Goal: Information Seeking & Learning: Check status

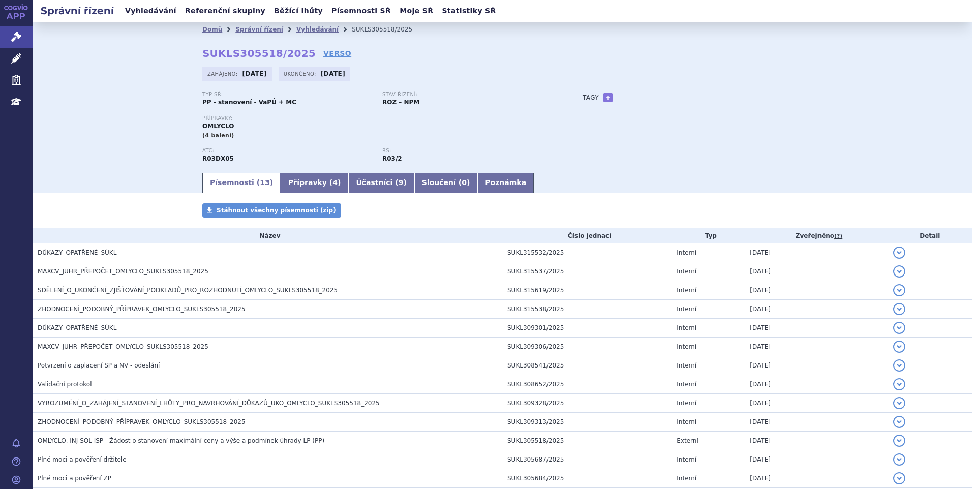
click at [140, 12] on link "Vyhledávání" at bounding box center [150, 11] width 57 height 14
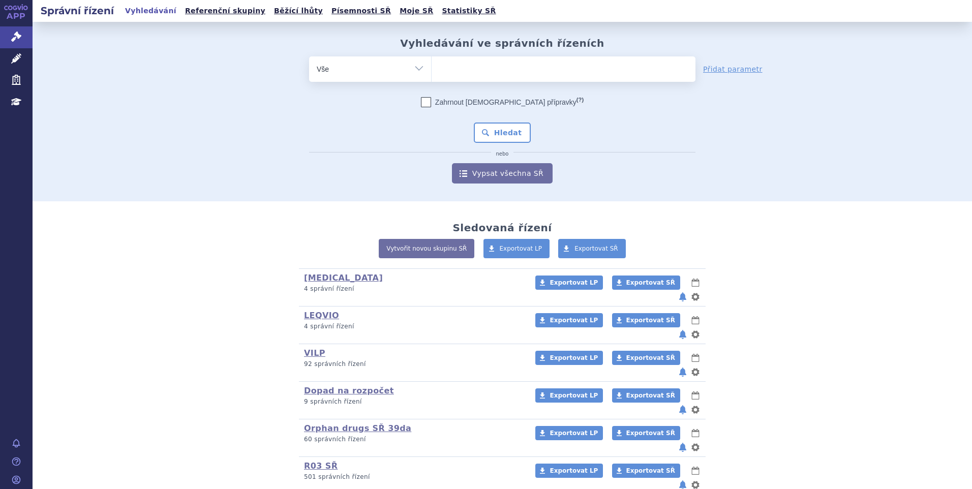
type input "SUKLS311364/2025"
select select "SUKLS311364/2025"
click at [507, 130] on button "Hledat" at bounding box center [502, 133] width 57 height 20
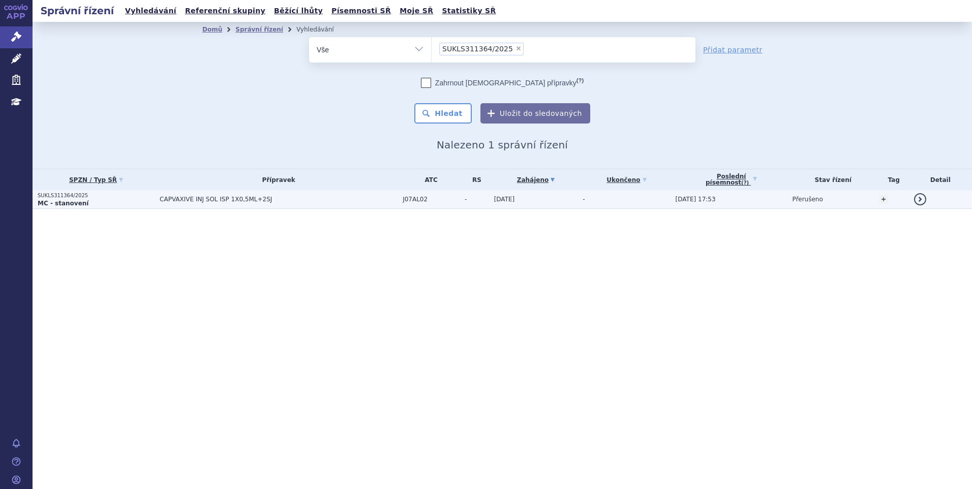
click at [133, 202] on p "MC - stanovení" at bounding box center [96, 203] width 117 height 8
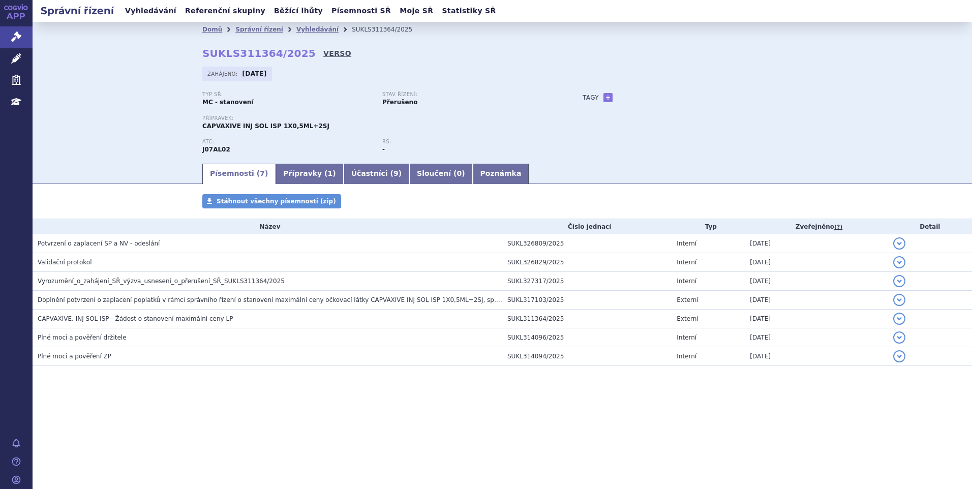
click at [323, 55] on link "VERSO" at bounding box center [337, 53] width 28 height 10
drag, startPoint x: 206, startPoint y: 125, endPoint x: 228, endPoint y: 126, distance: 21.9
click at [228, 126] on span "CAPVAXIVE INJ SOL ISP 1X0,5ML+2SJ" at bounding box center [265, 126] width 127 height 7
drag, startPoint x: 228, startPoint y: 126, endPoint x: 202, endPoint y: 124, distance: 25.5
click at [202, 124] on span "CAPVAXIVE INJ SOL ISP 1X0,5ML+2SJ" at bounding box center [265, 126] width 127 height 7
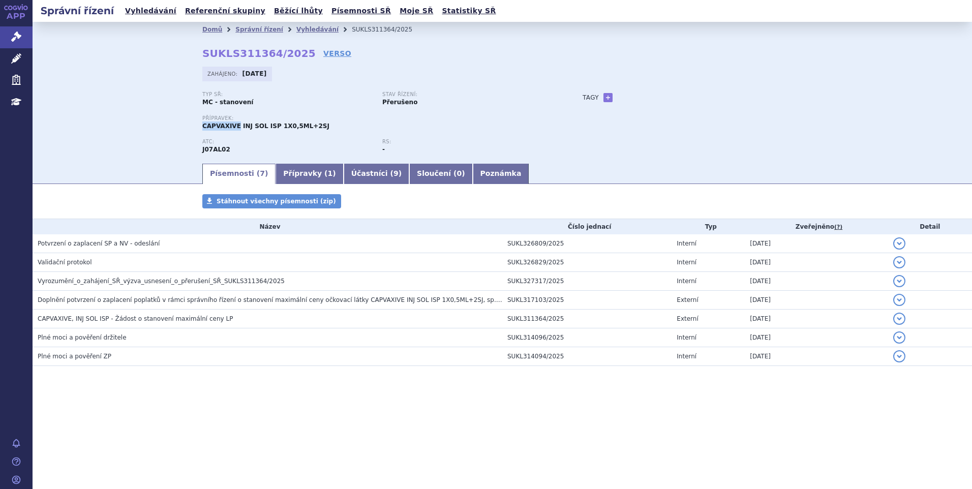
drag, startPoint x: 203, startPoint y: 124, endPoint x: 235, endPoint y: 127, distance: 31.6
click at [235, 127] on div "Domů Správní řízení Vyhledávání SUKLS311364/2025 SUKLS311364/2025 VERSO [GEOGRA…" at bounding box center [502, 99] width 641 height 125
copy span "CAPVAXIVE"
drag, startPoint x: 204, startPoint y: 54, endPoint x: 296, endPoint y: 50, distance: 92.6
click at [296, 50] on strong "SUKLS311364/2025" at bounding box center [258, 53] width 113 height 12
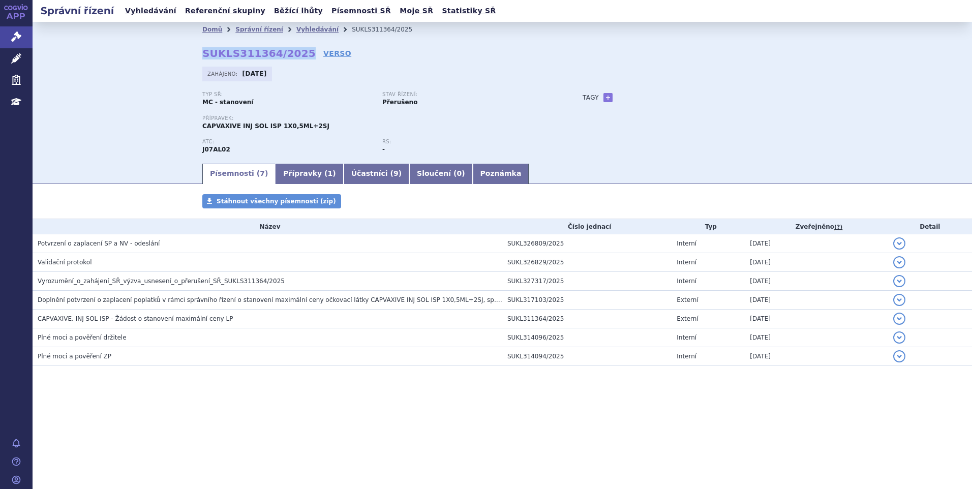
copy strong "SUKLS311364/2025"
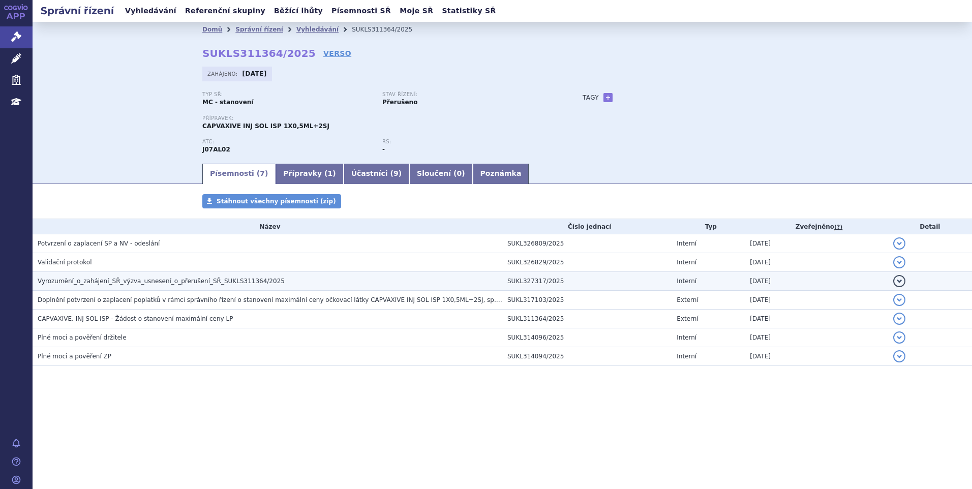
click at [153, 289] on td "Vyrozumění_o_zahájení_SŘ_výzva_usnesení_o_přerušení_SŘ_SUKLS311364/2025" at bounding box center [268, 281] width 470 height 19
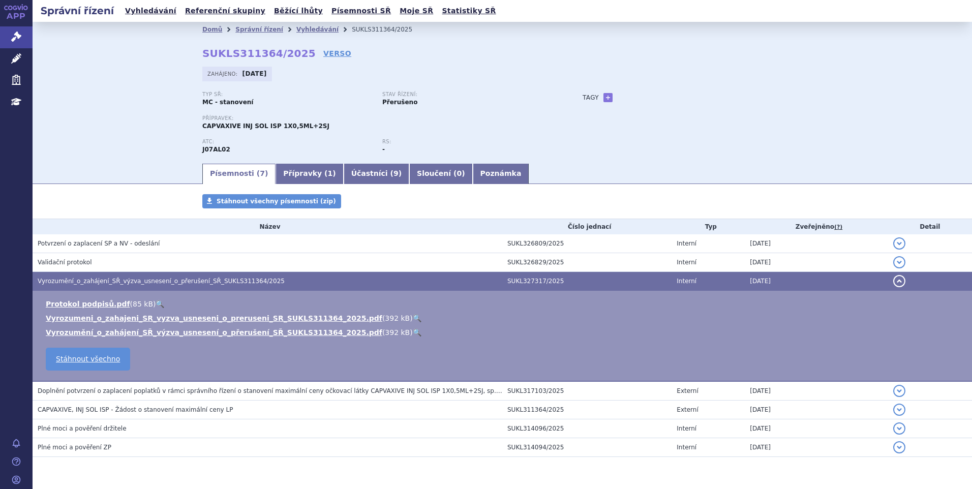
click at [413, 315] on link "🔍" at bounding box center [417, 318] width 9 height 8
drag, startPoint x: 197, startPoint y: 52, endPoint x: 293, endPoint y: 56, distance: 96.7
click at [293, 56] on div "Domů Správní řízení Vyhledávání SUKLS311364/2025 SUKLS311364/2025 VERSO [GEOGRA…" at bounding box center [502, 99] width 641 height 125
copy strong "SUKLS311364/2025"
click at [347, 173] on link "Účastníci ( 9 )" at bounding box center [377, 174] width 66 height 20
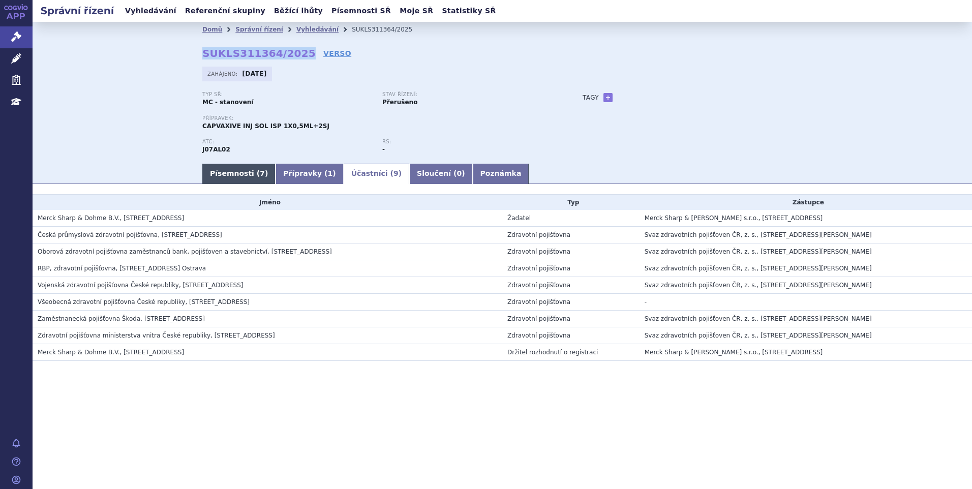
click at [248, 172] on link "Písemnosti ( 7 )" at bounding box center [238, 174] width 73 height 20
